Goal: Information Seeking & Learning: Learn about a topic

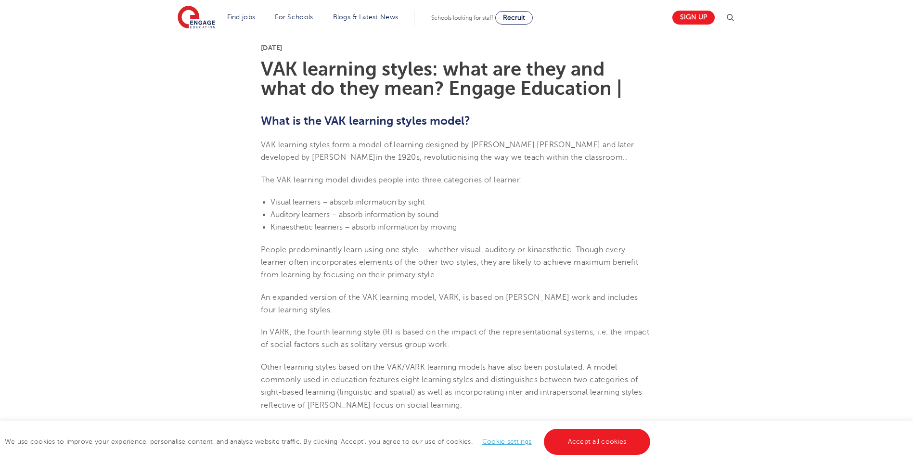
scroll to position [241, 0]
click at [311, 227] on span "Kinaesthetic learners – absorb information by moving" at bounding box center [363, 227] width 186 height 9
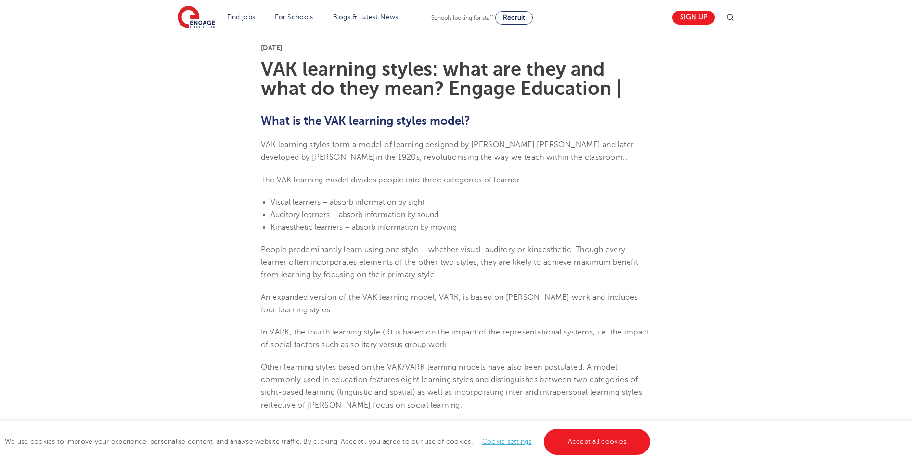
drag, startPoint x: 313, startPoint y: 227, endPoint x: 269, endPoint y: 228, distance: 43.3
click at [269, 228] on ul "Visual learners – absorb information by sight Auditory learners – absorb inform…" at bounding box center [456, 215] width 391 height 38
copy span "Kinaesthetic"
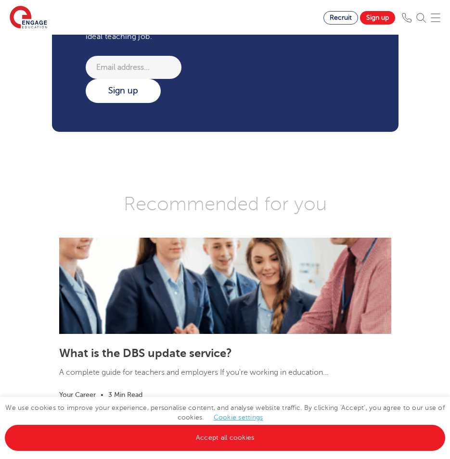
scroll to position [1395, 0]
